Goal: Task Accomplishment & Management: Use online tool/utility

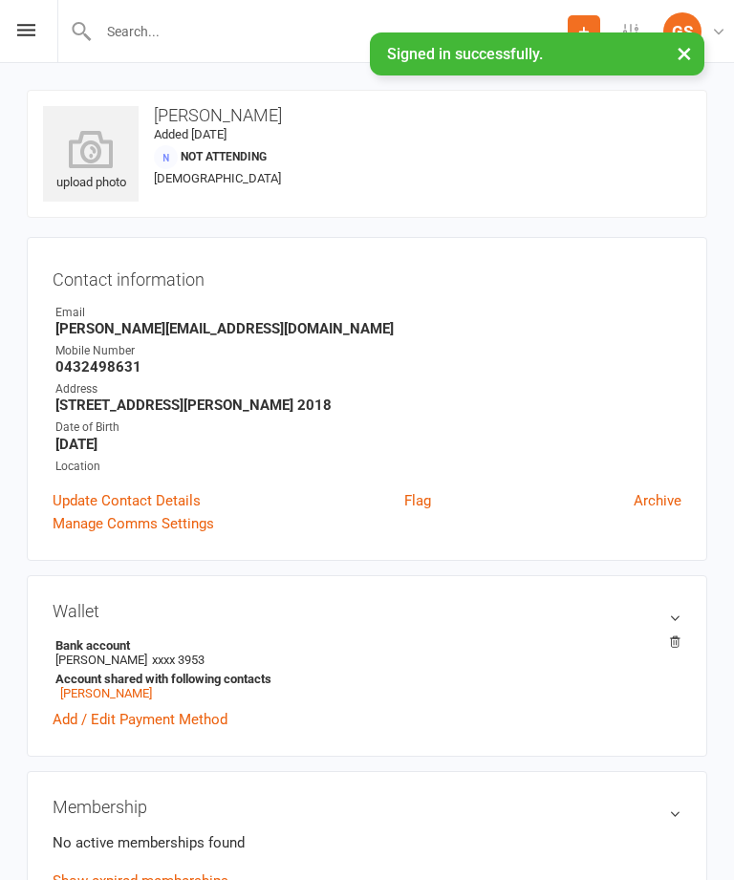
click at [188, 32] on input "text" at bounding box center [330, 31] width 475 height 27
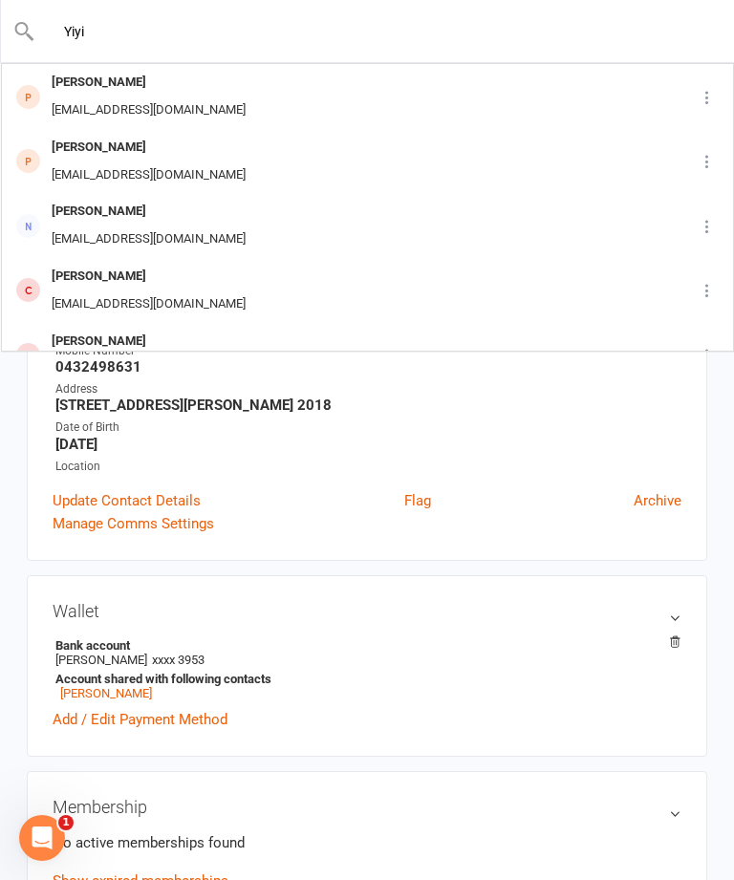
type input "Yiyi"
click at [291, 158] on div "[PERSON_NAME] [PERSON_NAME][EMAIL_ADDRESS][DOMAIN_NAME]" at bounding box center [325, 161] width 645 height 63
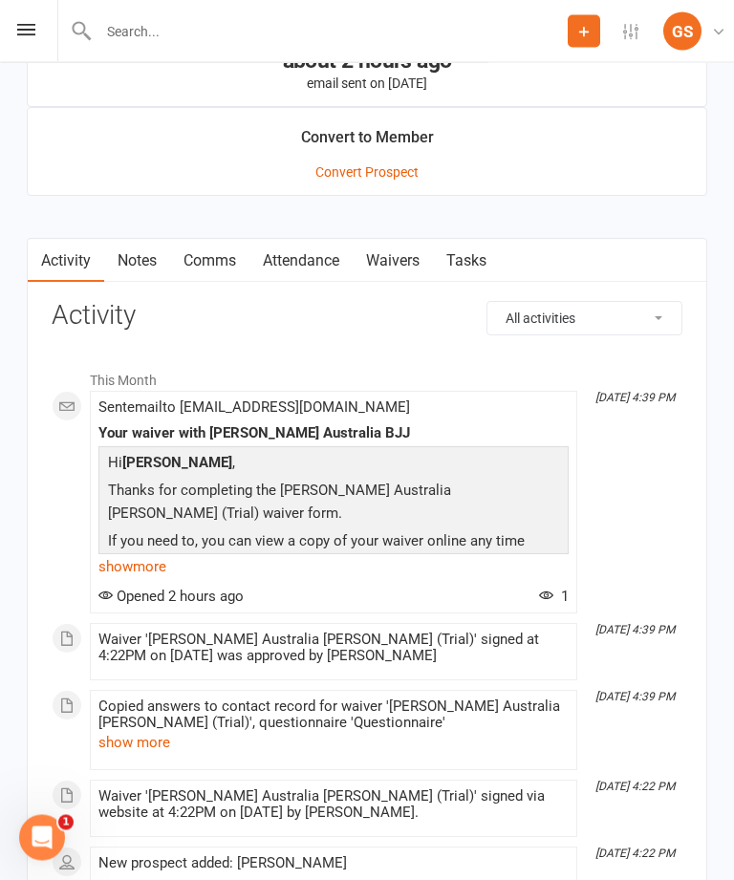
scroll to position [1709, 0]
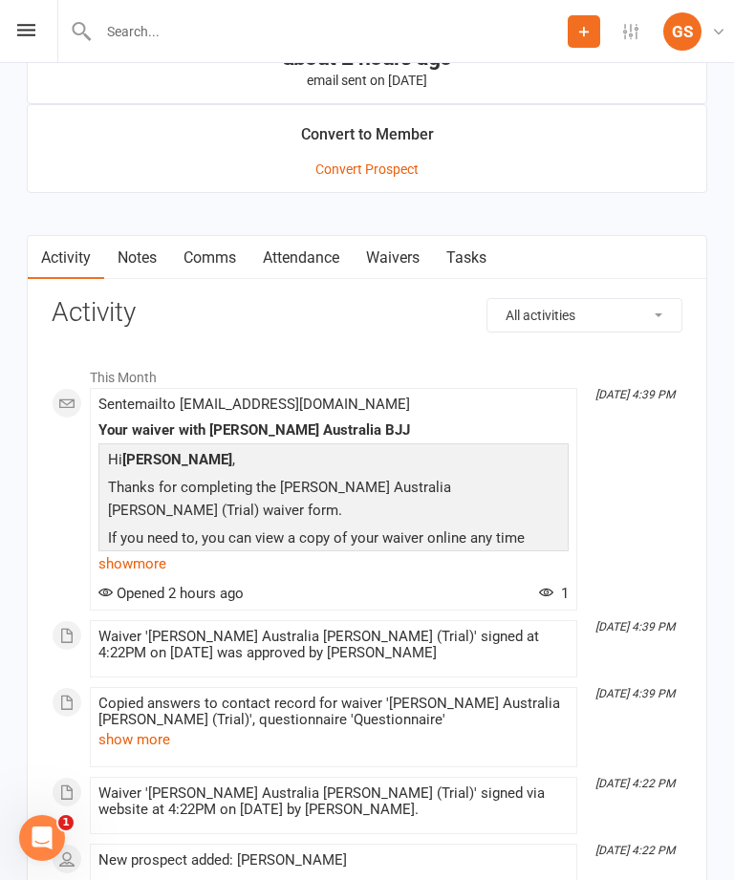
click at [418, 267] on link "Waivers" at bounding box center [393, 258] width 80 height 44
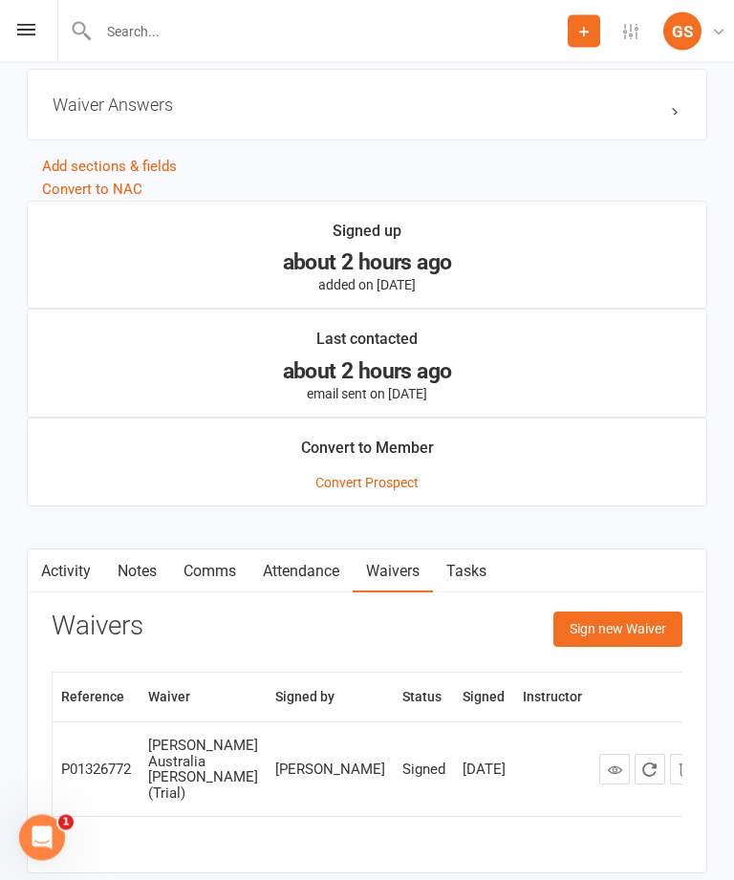
scroll to position [1424, 0]
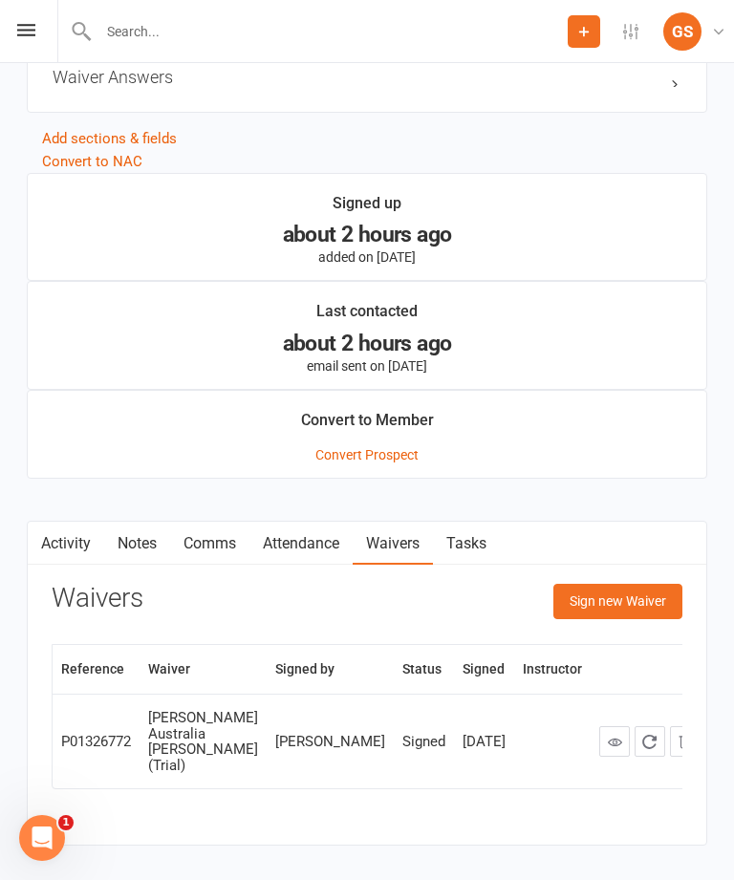
click at [633, 606] on button "Sign new Waiver" at bounding box center [617, 601] width 129 height 34
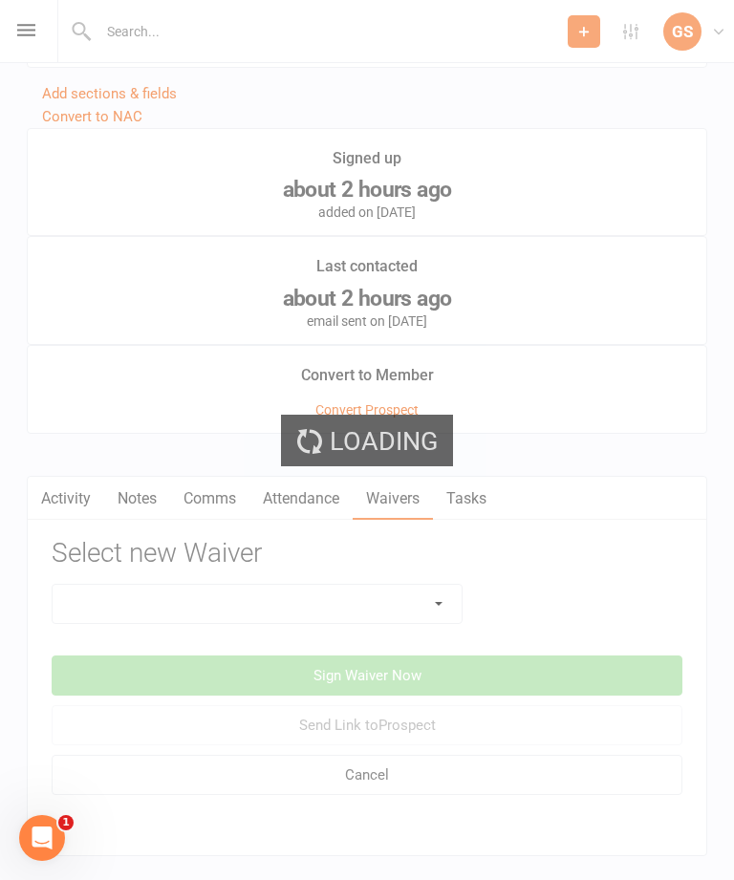
scroll to position [1497, 0]
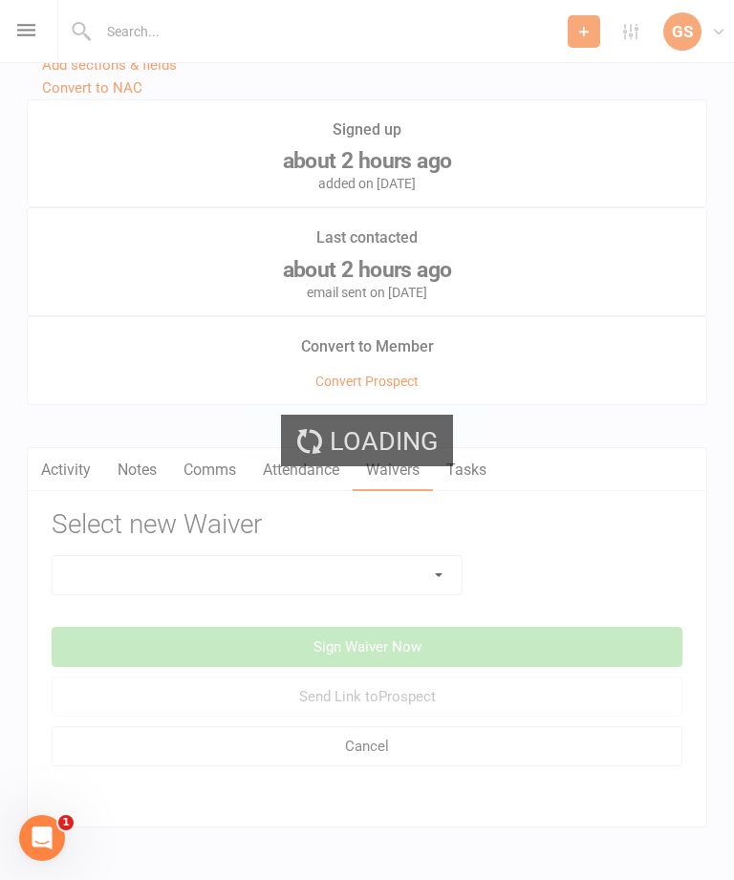
click at [434, 578] on div "Loading" at bounding box center [367, 440] width 734 height 880
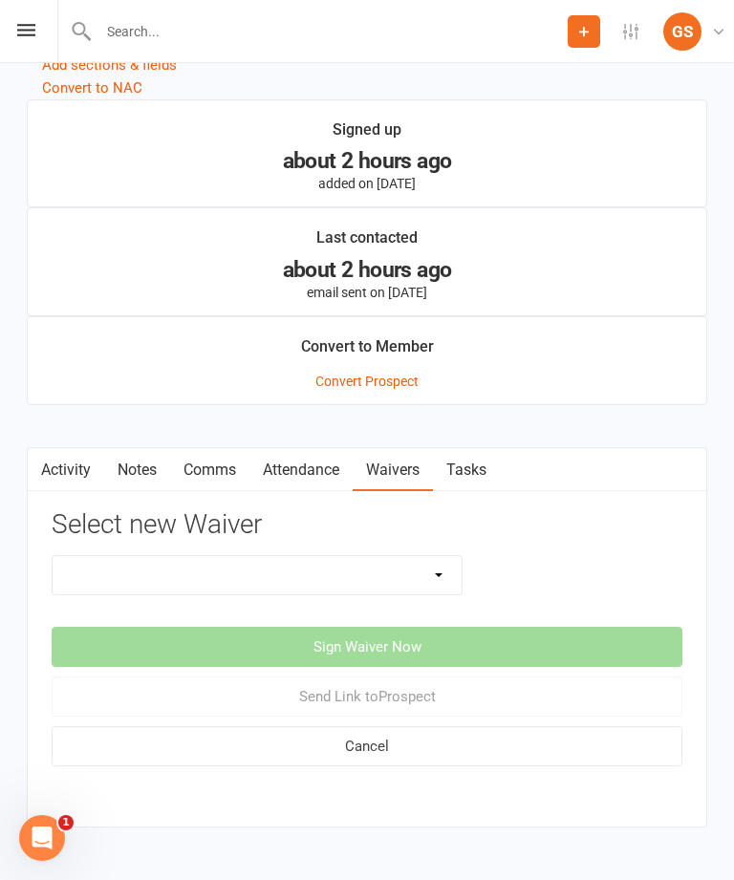
click at [438, 574] on select "10 PASS Change of Payment Details Form [PERSON_NAME] 50% OFF [PERSON_NAME] Aust…" at bounding box center [257, 575] width 409 height 38
click at [394, 575] on select "10 PASS Change of Payment Details Form [PERSON_NAME] 50% OFF [PERSON_NAME] Aust…" at bounding box center [257, 575] width 409 height 38
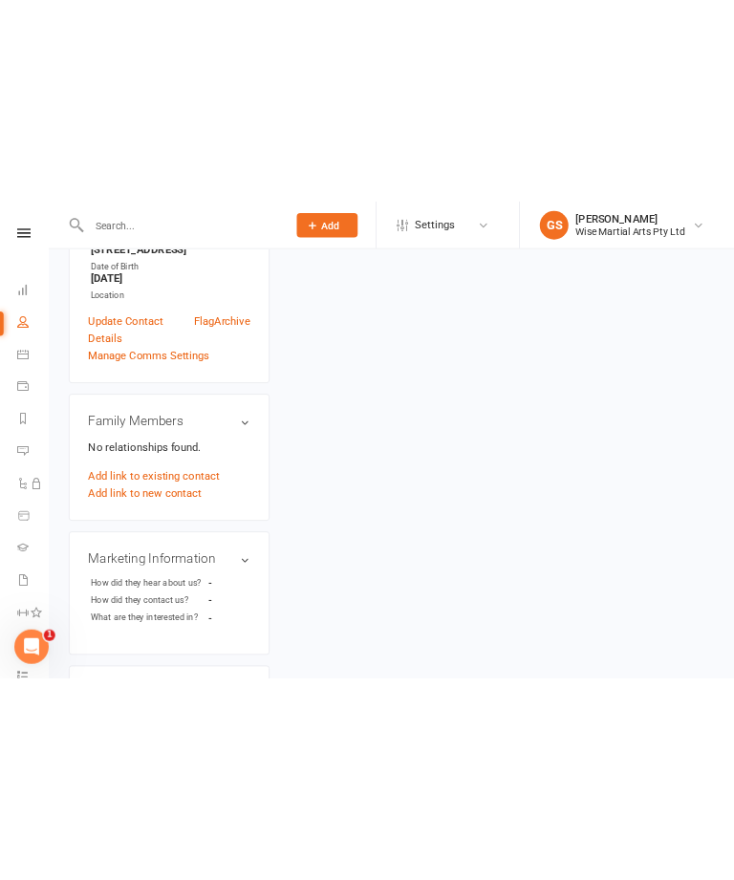
scroll to position [744, 0]
